Goal: Go to known website: Access a specific website the user already knows

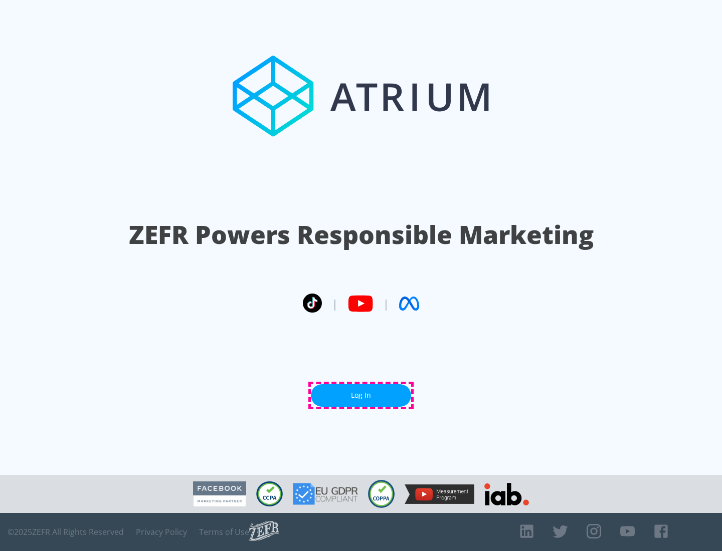
click at [361, 395] on link "Log In" at bounding box center [361, 395] width 100 height 23
